Goal: Information Seeking & Learning: Learn about a topic

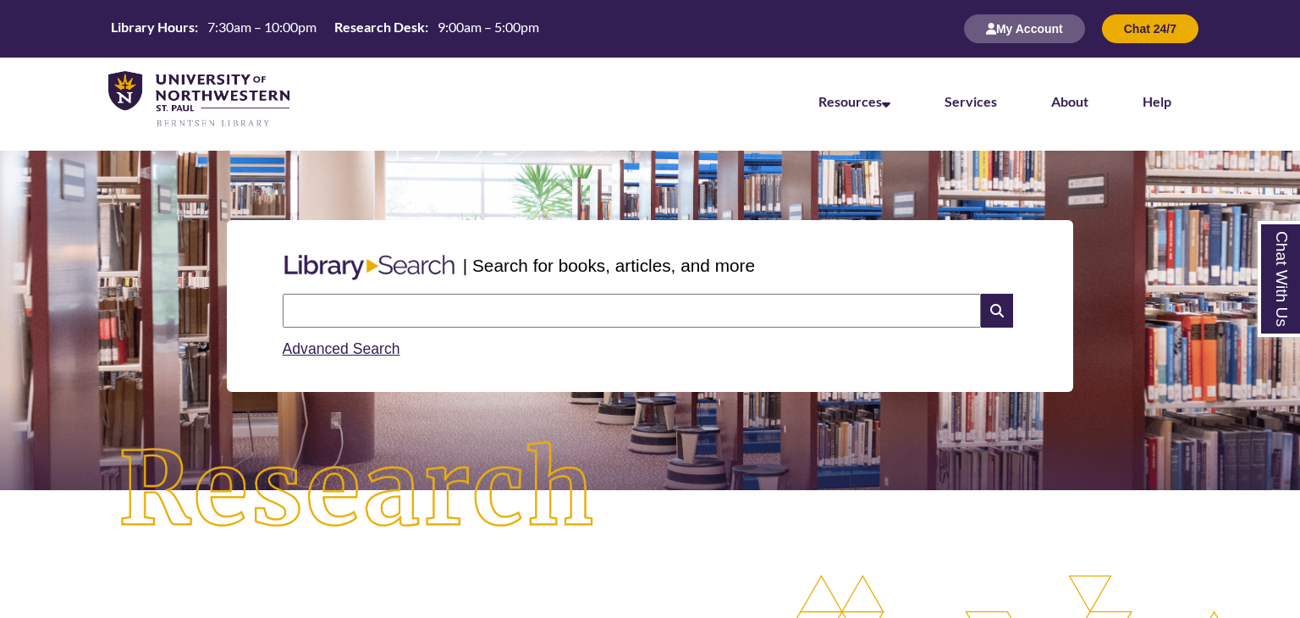
click at [447, 311] on input "text" at bounding box center [632, 311] width 698 height 34
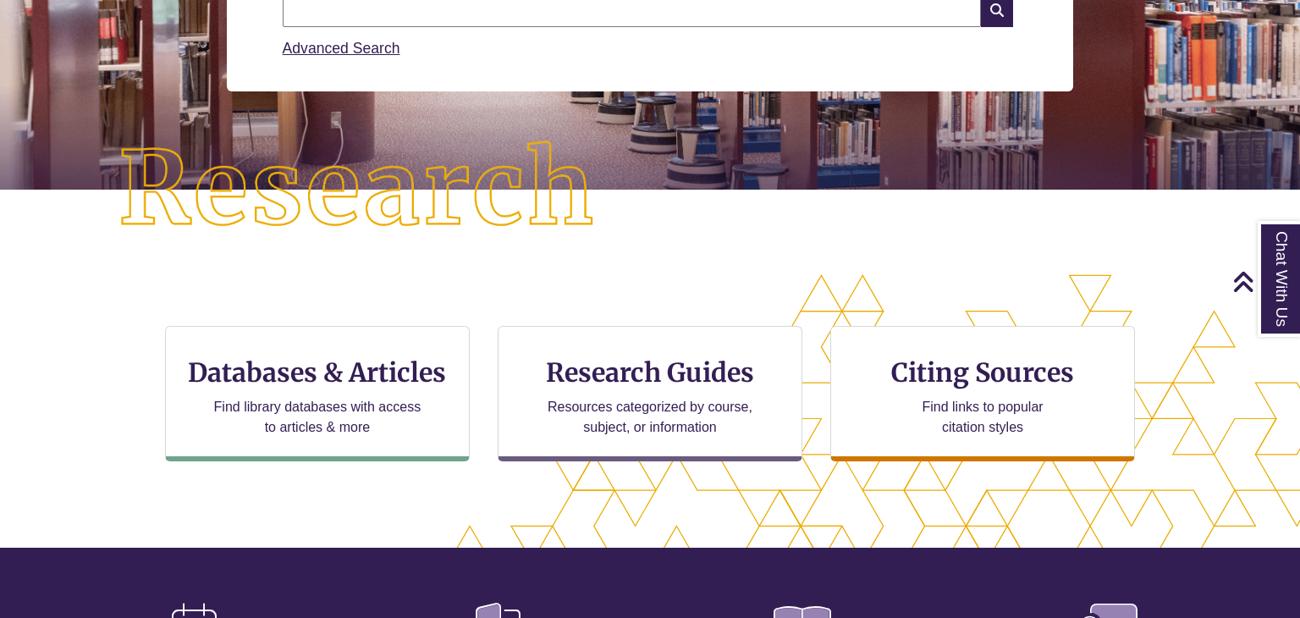
scroll to position [307, 0]
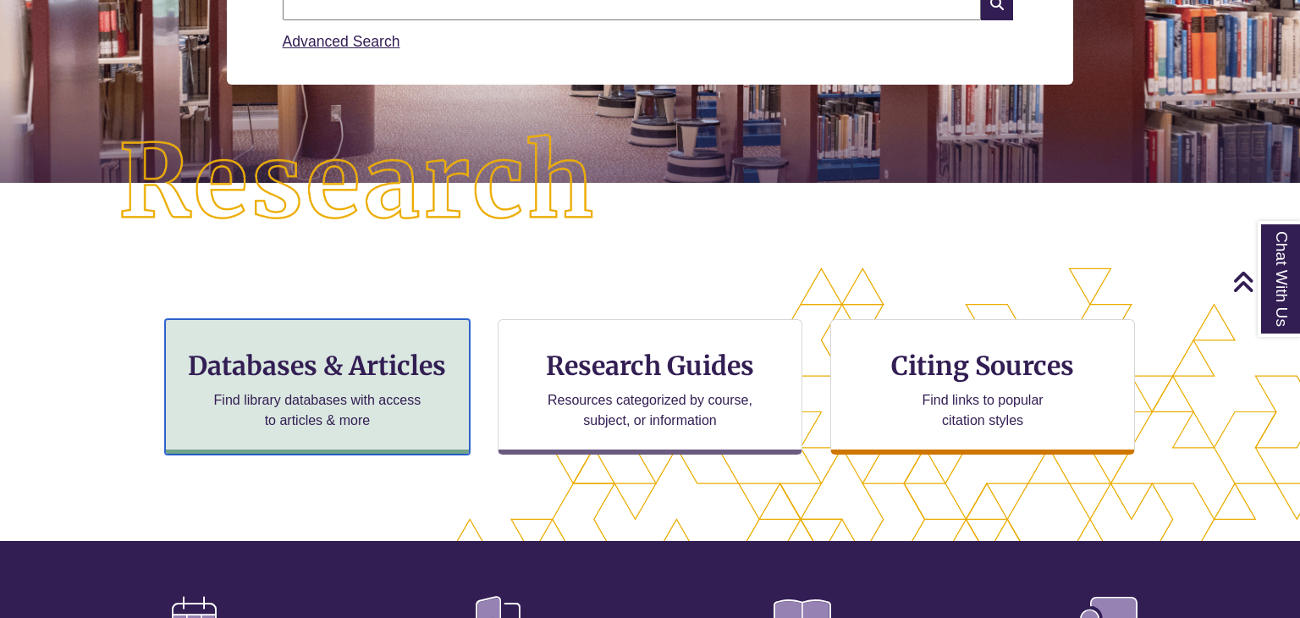
click at [352, 376] on h3 "Databases & Articles" at bounding box center [317, 366] width 276 height 32
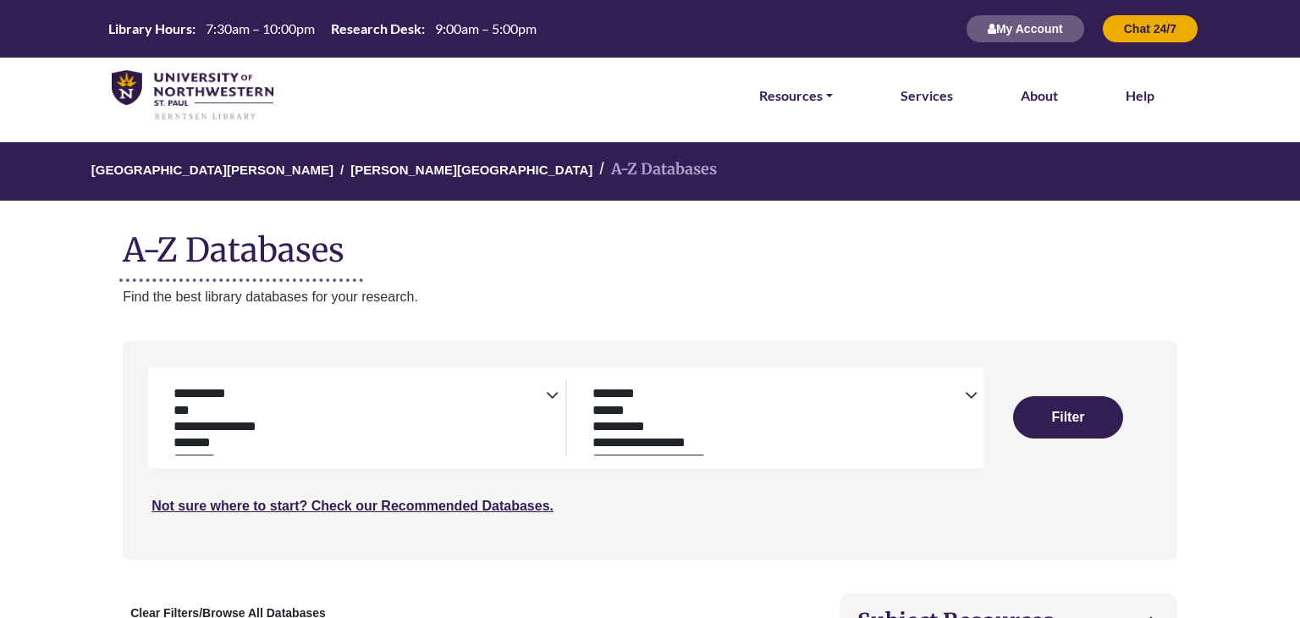
select select "Database Subject Filter"
select select "Database Types Filter"
select select "Database Subject Filter"
select select "Database Types Filter"
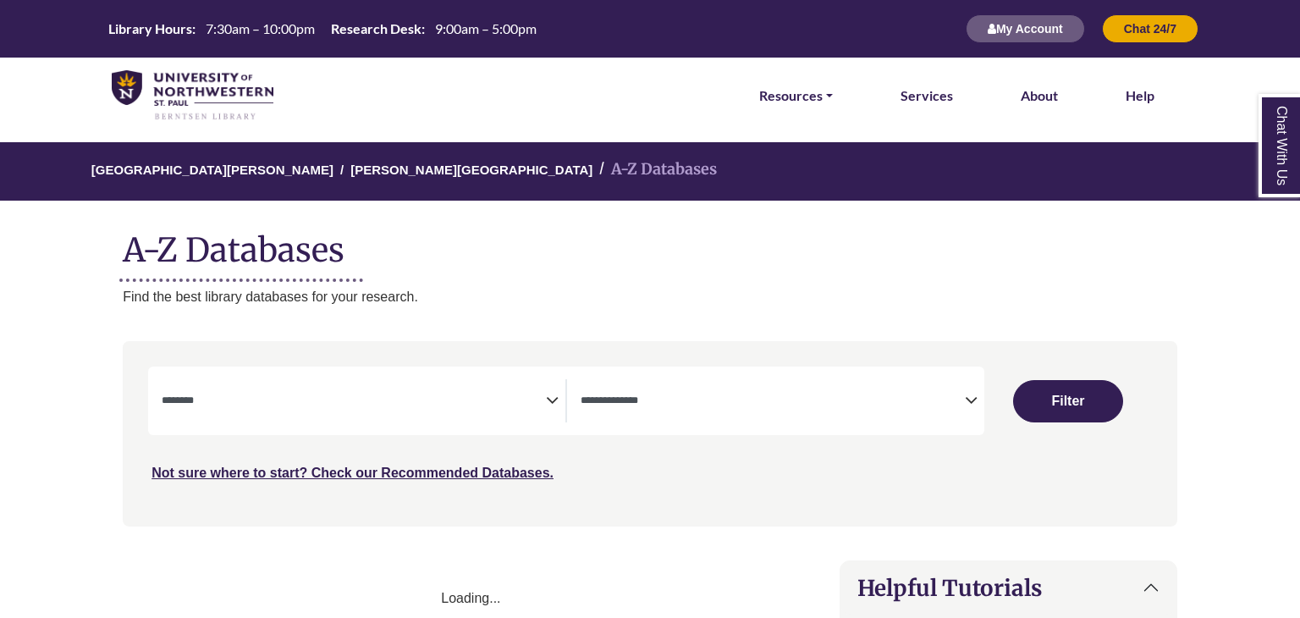
select select "Database Subject Filter"
select select "Database Types Filter"
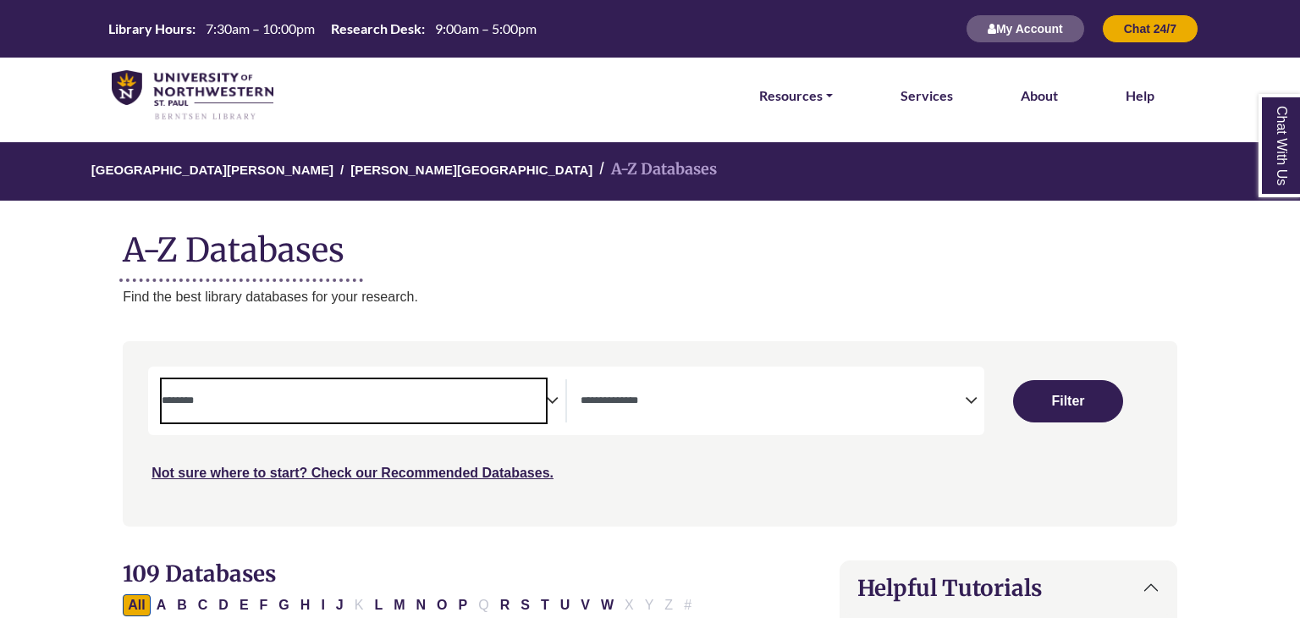
click at [320, 402] on textarea "Search" at bounding box center [354, 402] width 384 height 14
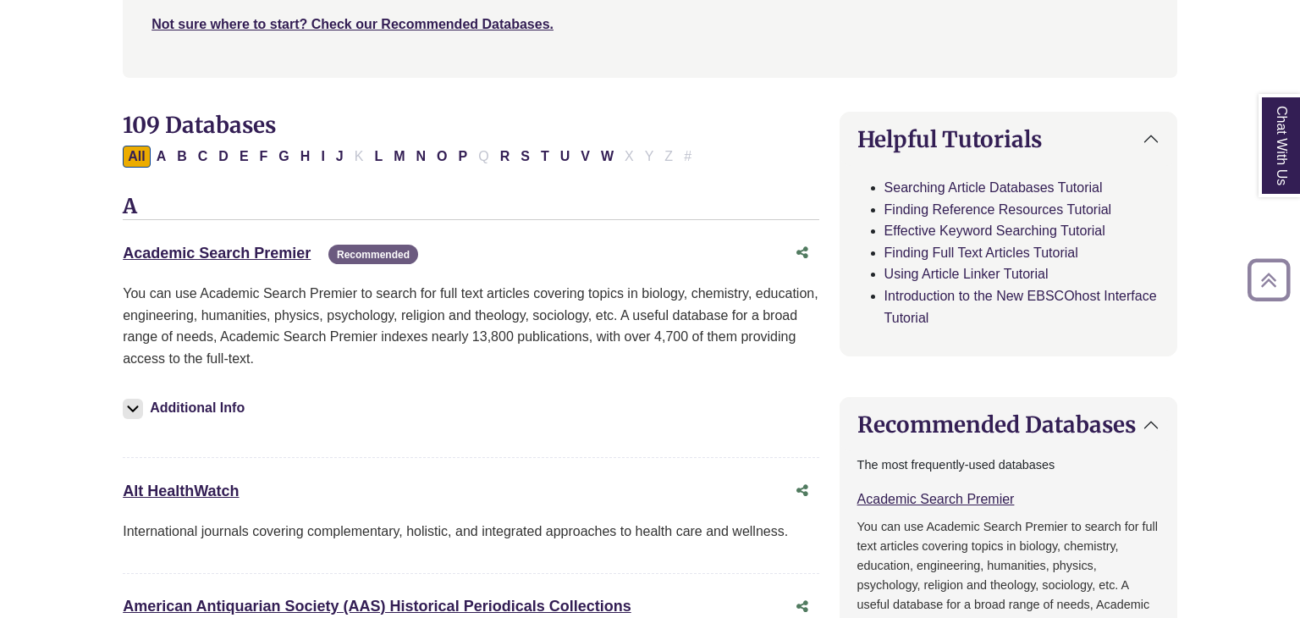
scroll to position [474, 0]
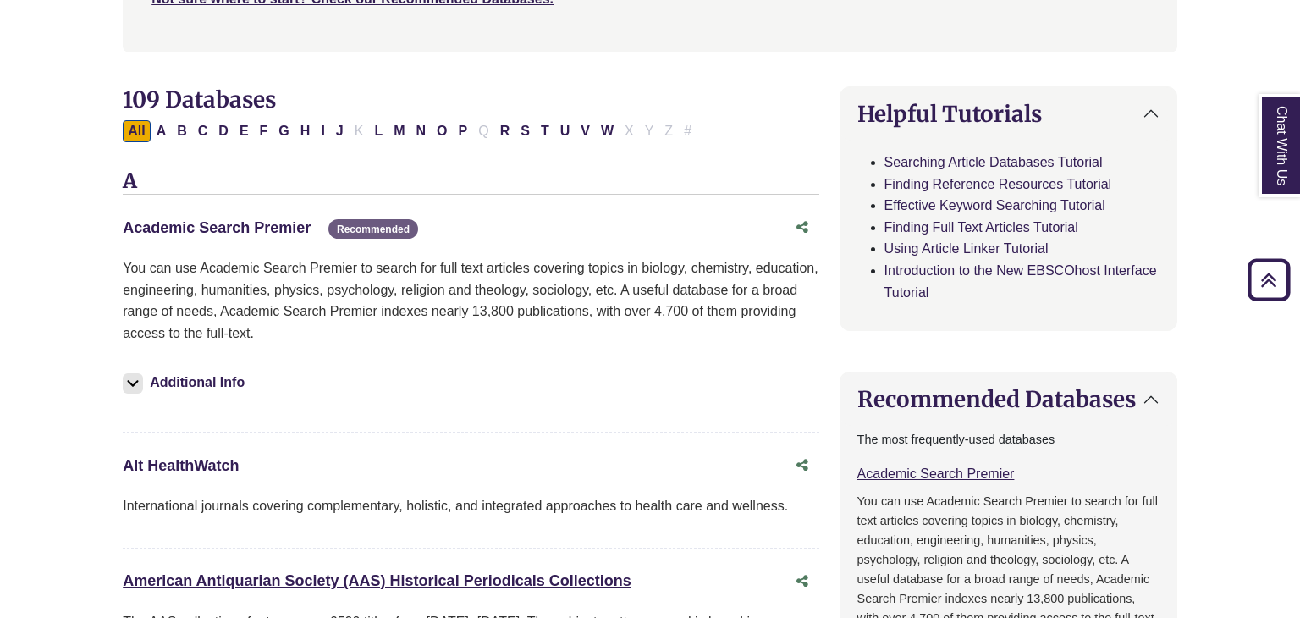
click at [158, 229] on link "Academic Search Premier This link opens in a new window" at bounding box center [217, 227] width 188 height 17
